Goal: Transaction & Acquisition: Subscribe to service/newsletter

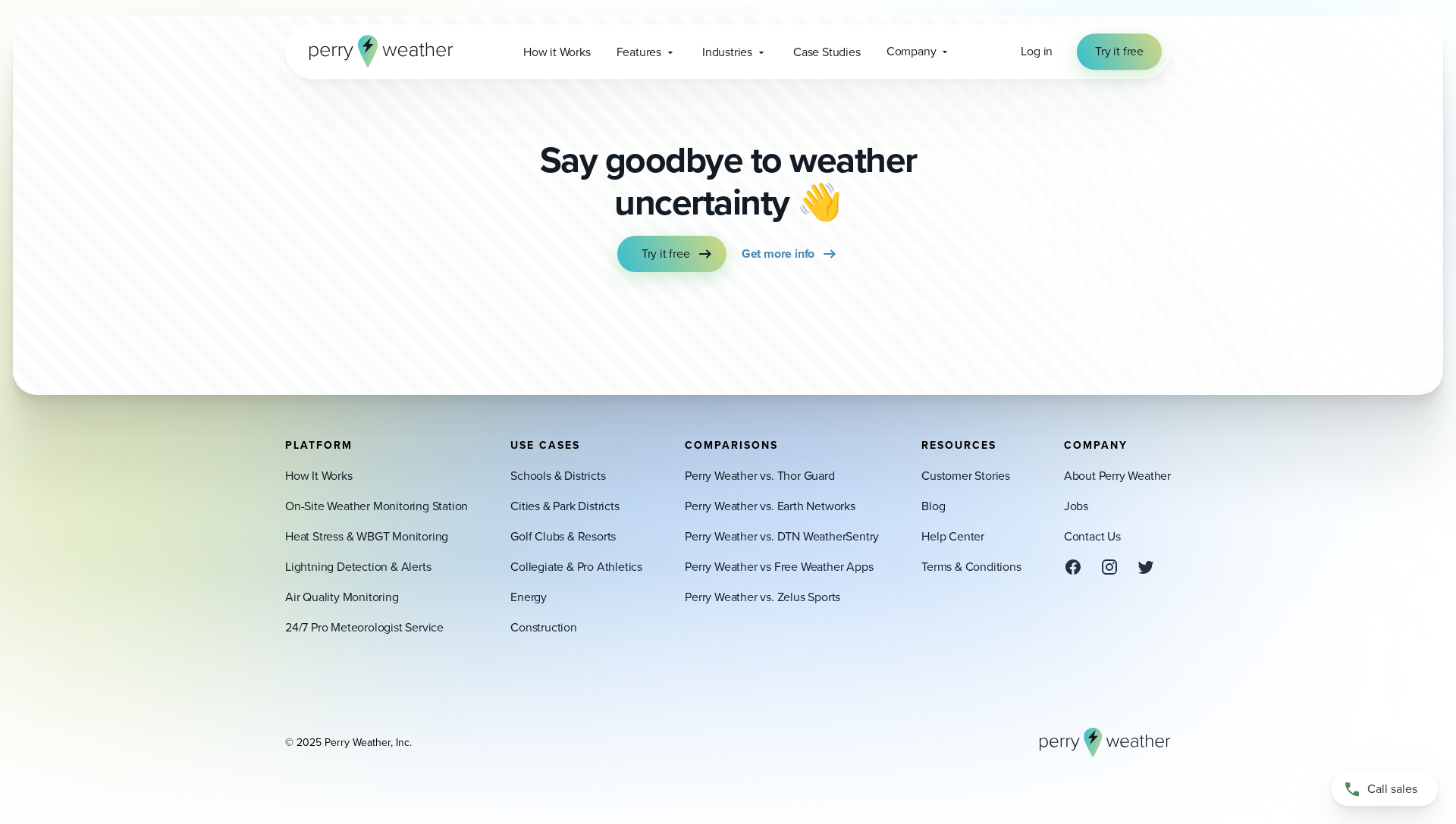
scroll to position [4515, 0]
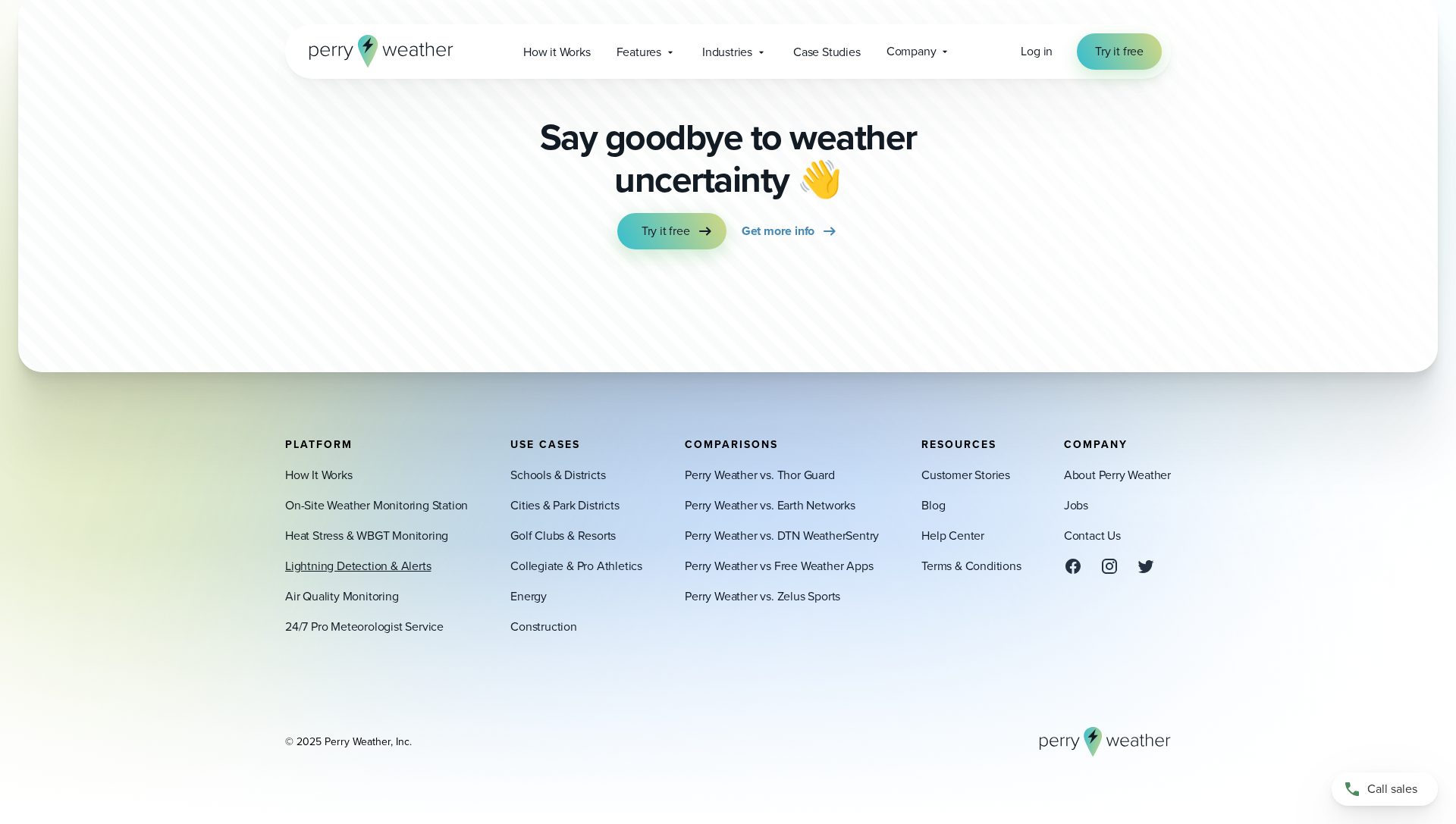
click at [356, 573] on link "Lightning Detection & Alerts" at bounding box center [358, 566] width 145 height 19
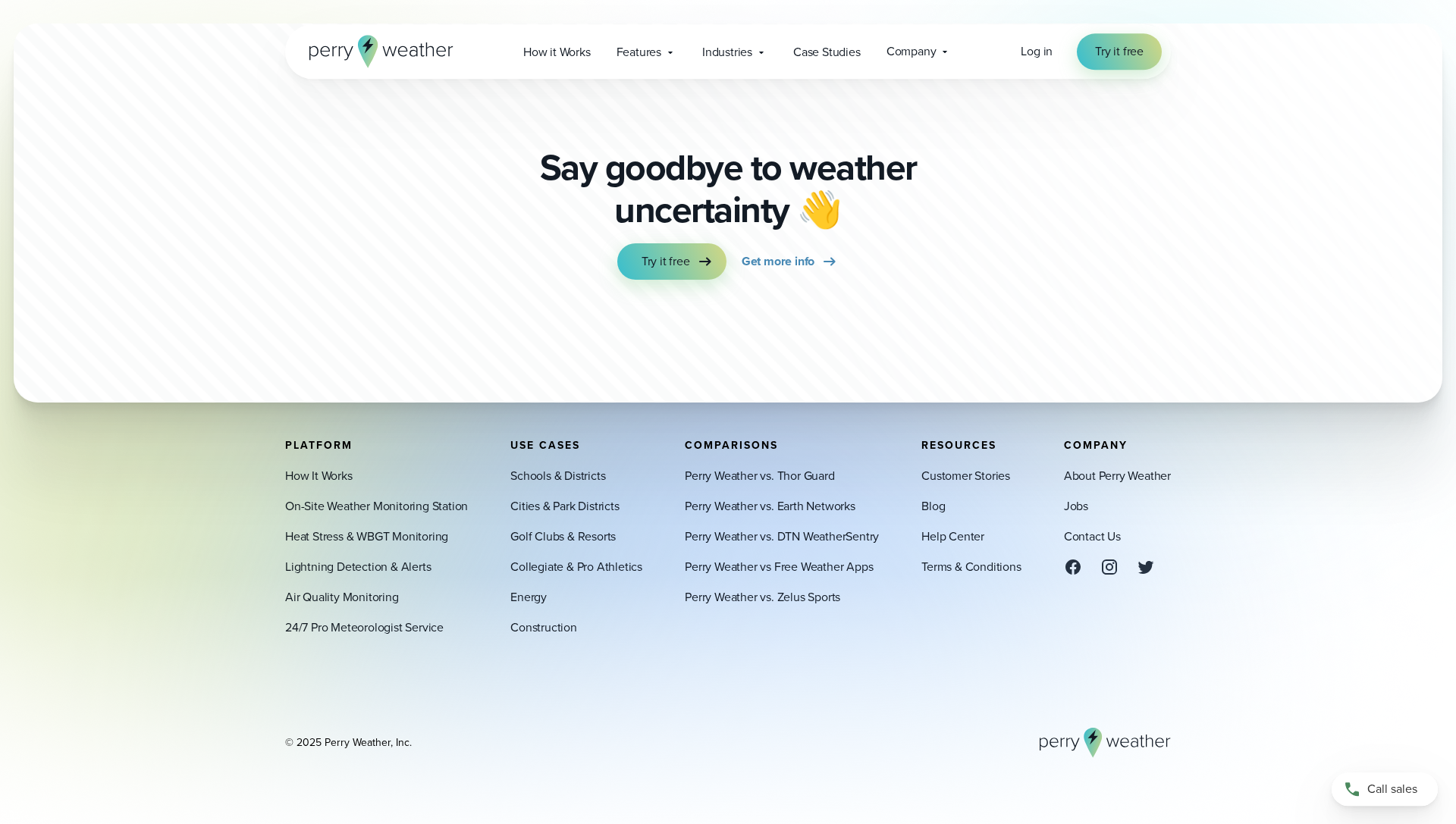
scroll to position [4515, 0]
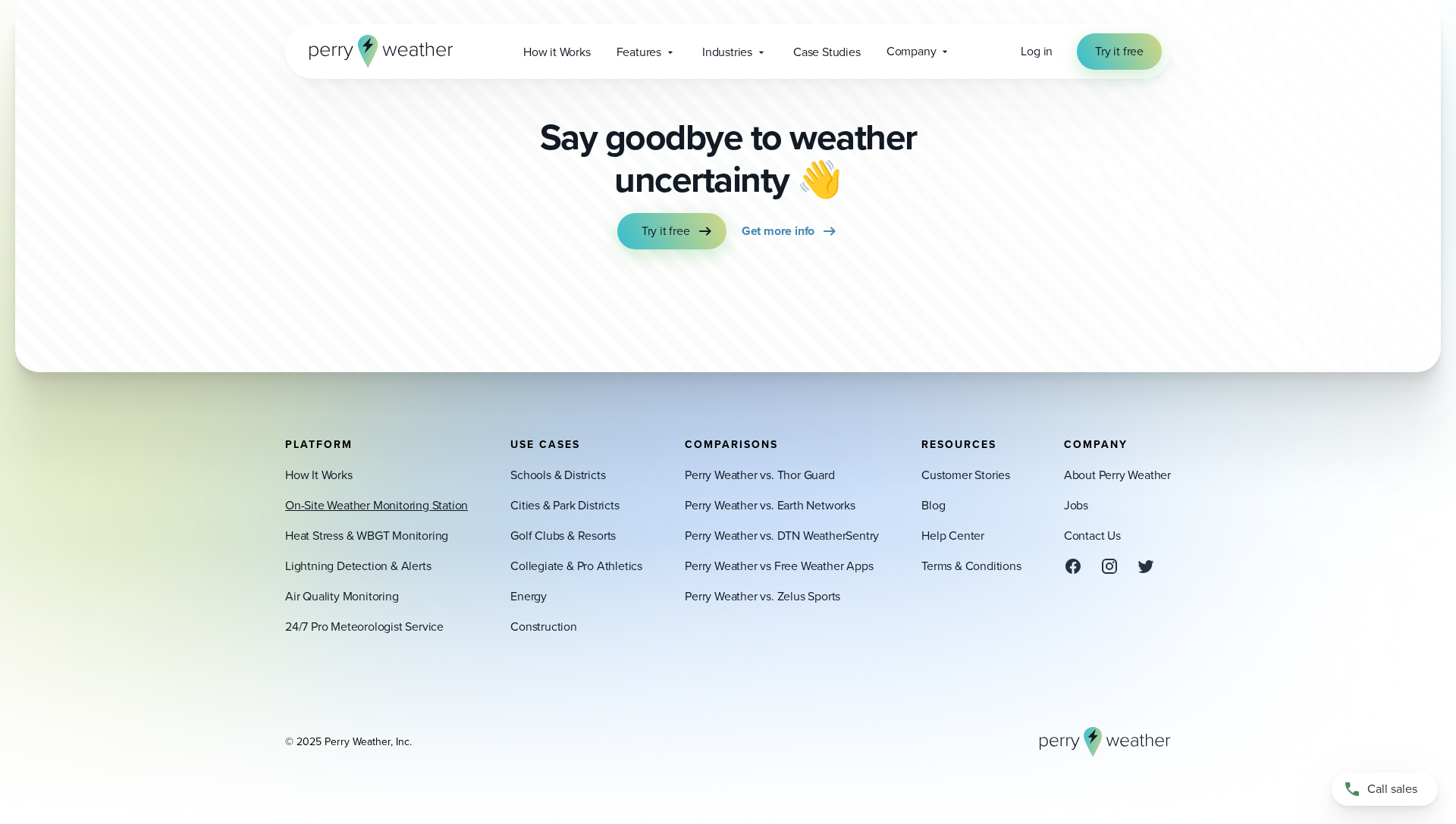
click at [377, 504] on link "On-Site Weather Monitoring Station" at bounding box center [377, 505] width 182 height 19
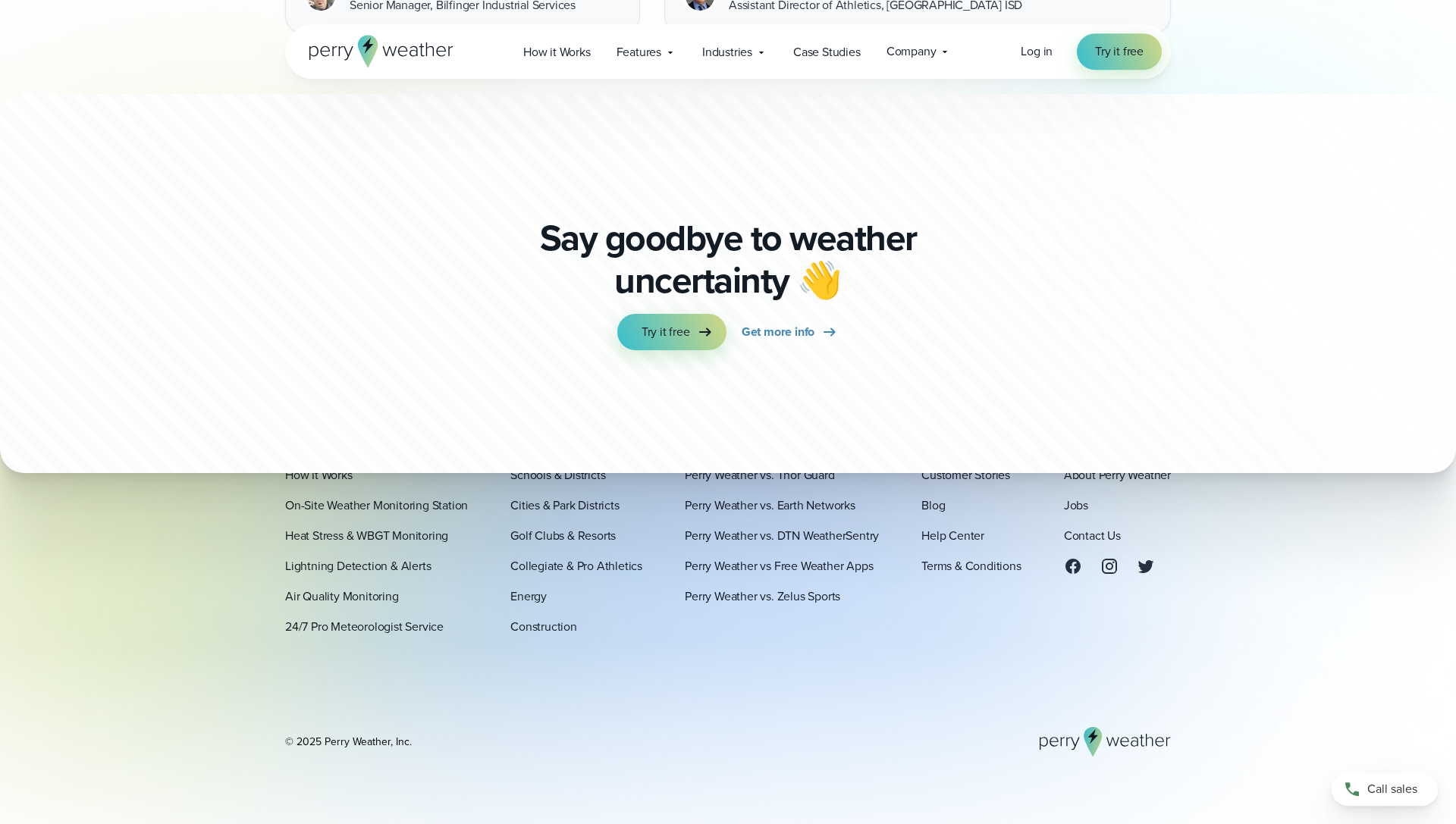
scroll to position [4529, 0]
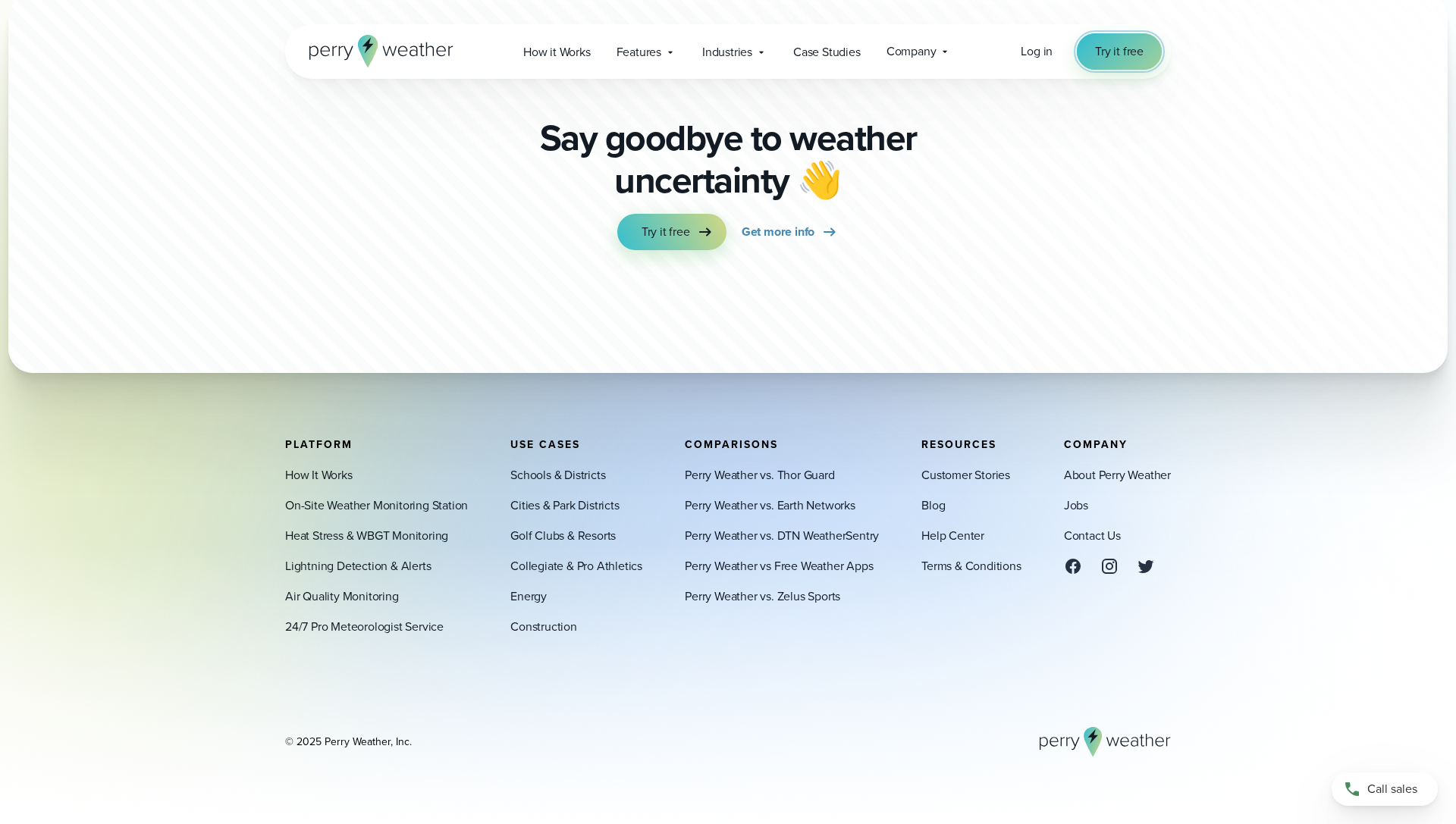
click at [1117, 55] on span "Try it free" at bounding box center [1118, 51] width 48 height 19
